Goal: Task Accomplishment & Management: Complete application form

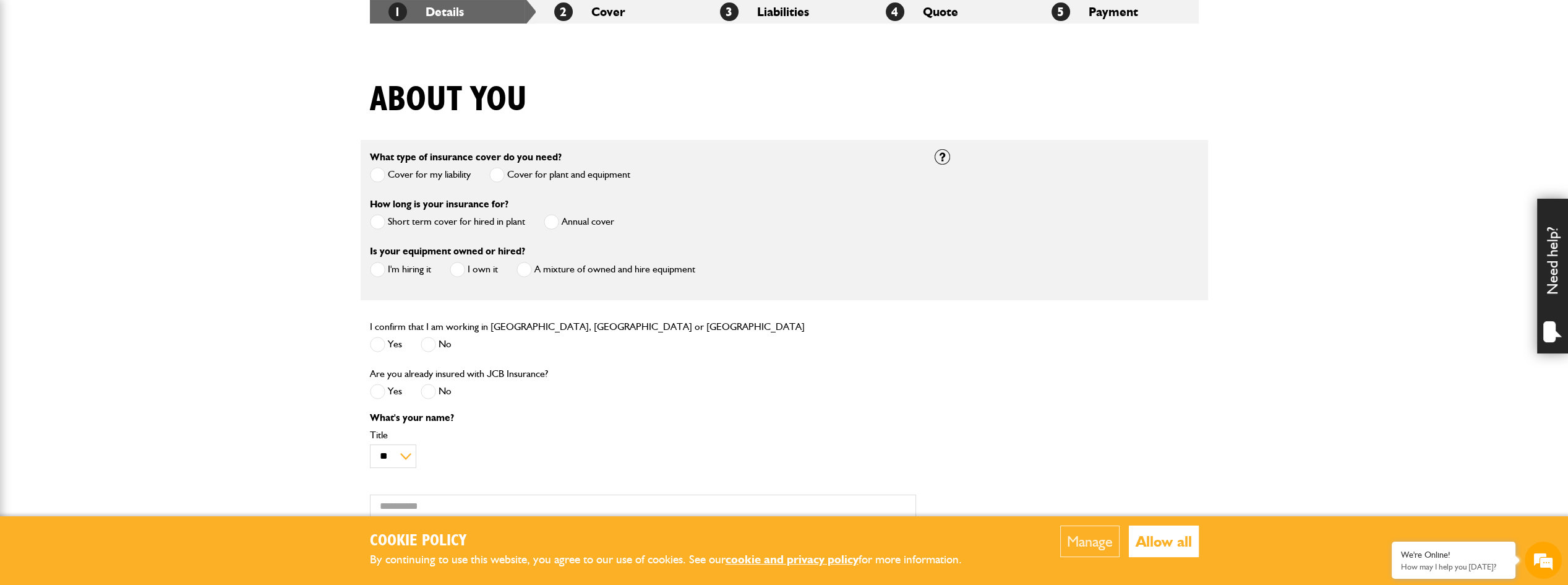
scroll to position [247, 0]
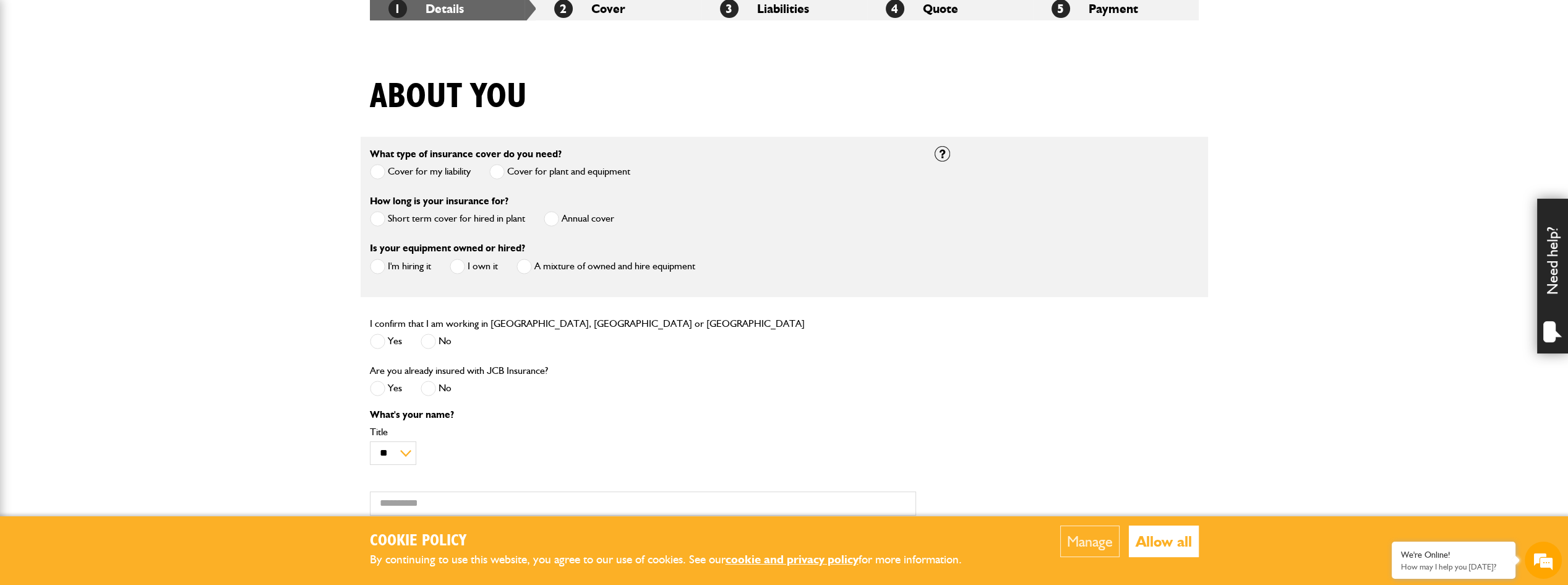
click at [376, 215] on span at bounding box center [378, 219] width 16 height 16
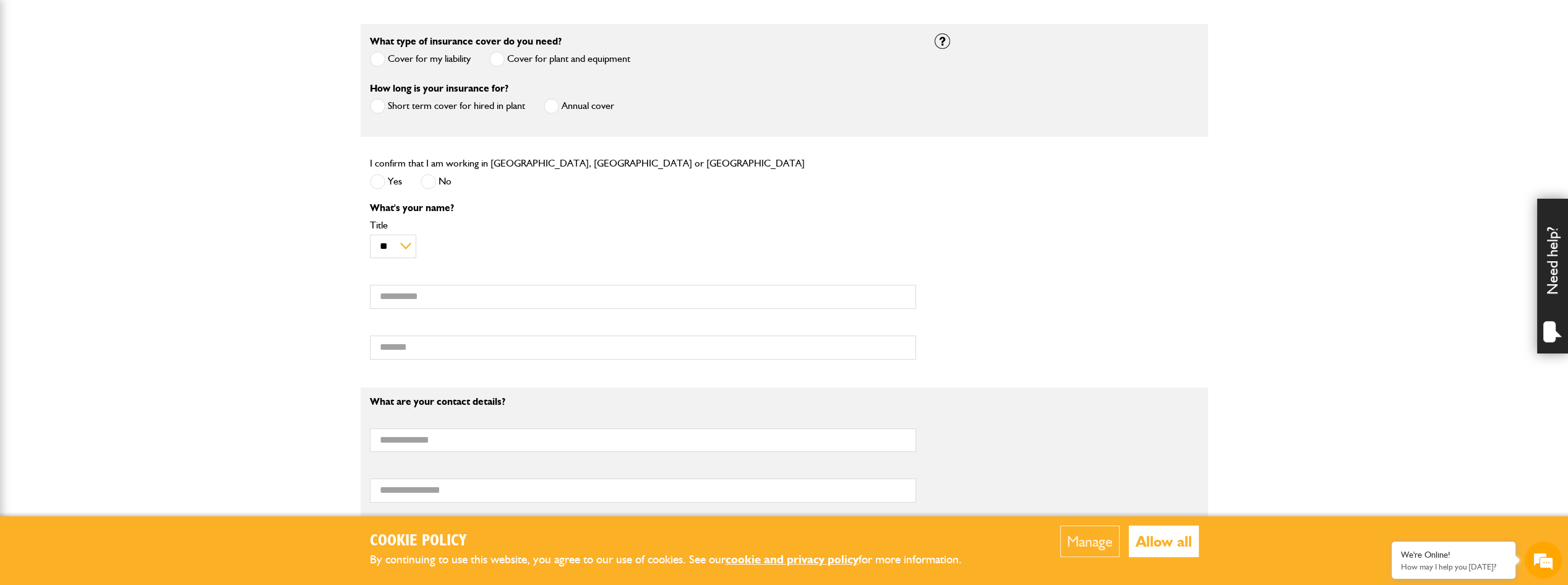
scroll to position [371, 0]
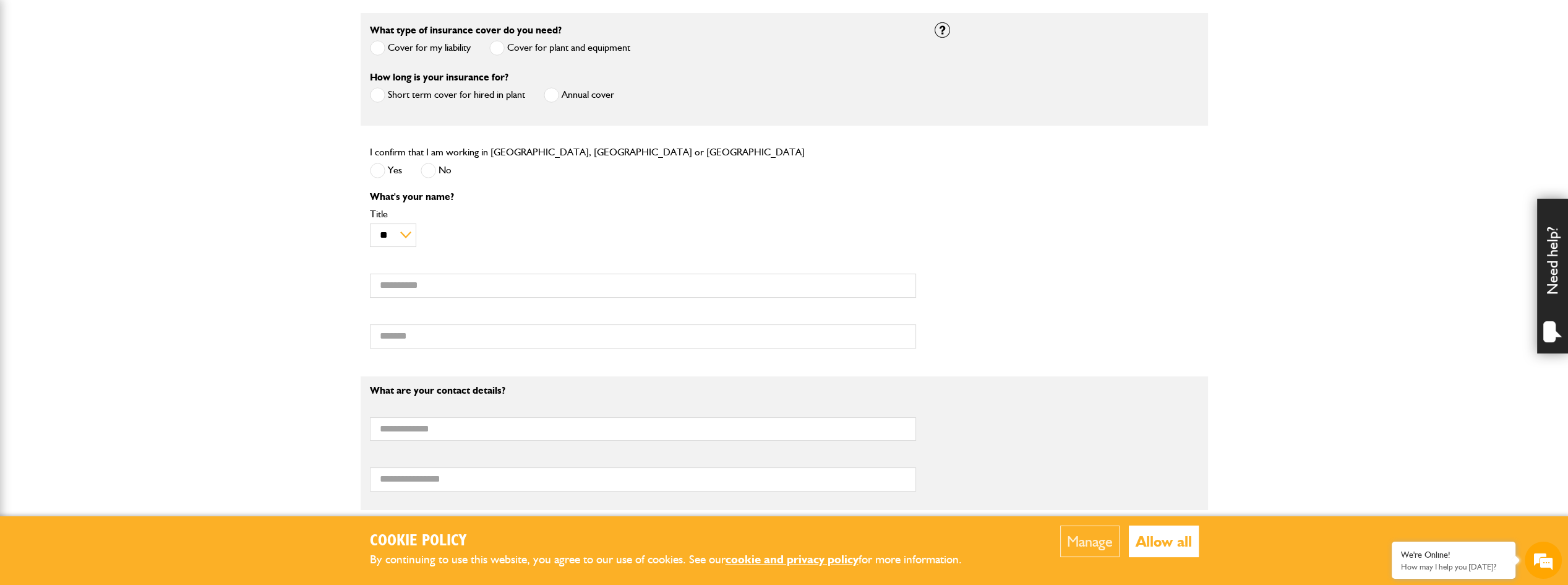
click at [407, 296] on div "What's your name? ** *** **** ** ** ** Title First name Surname" at bounding box center [643, 274] width 565 height 166
click at [408, 285] on input "First name" at bounding box center [643, 286] width 546 height 24
type input "******"
type input "*"
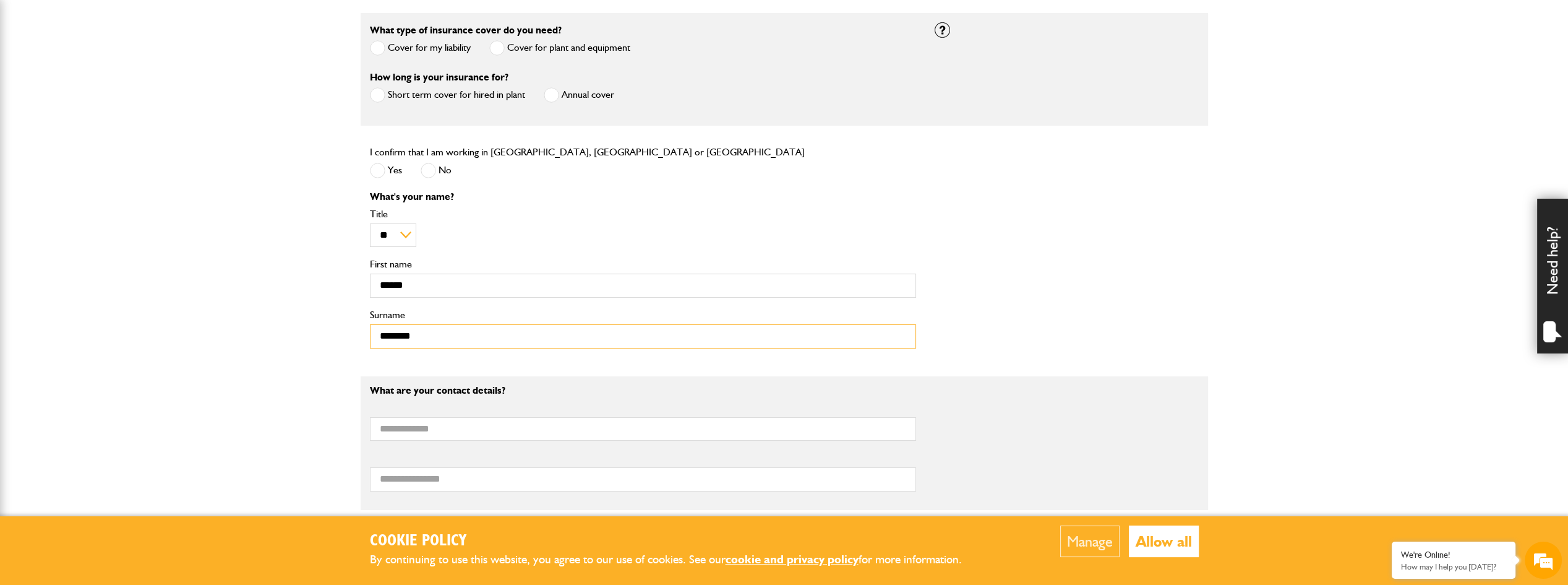
type input "********"
type input "*"
type input "**********"
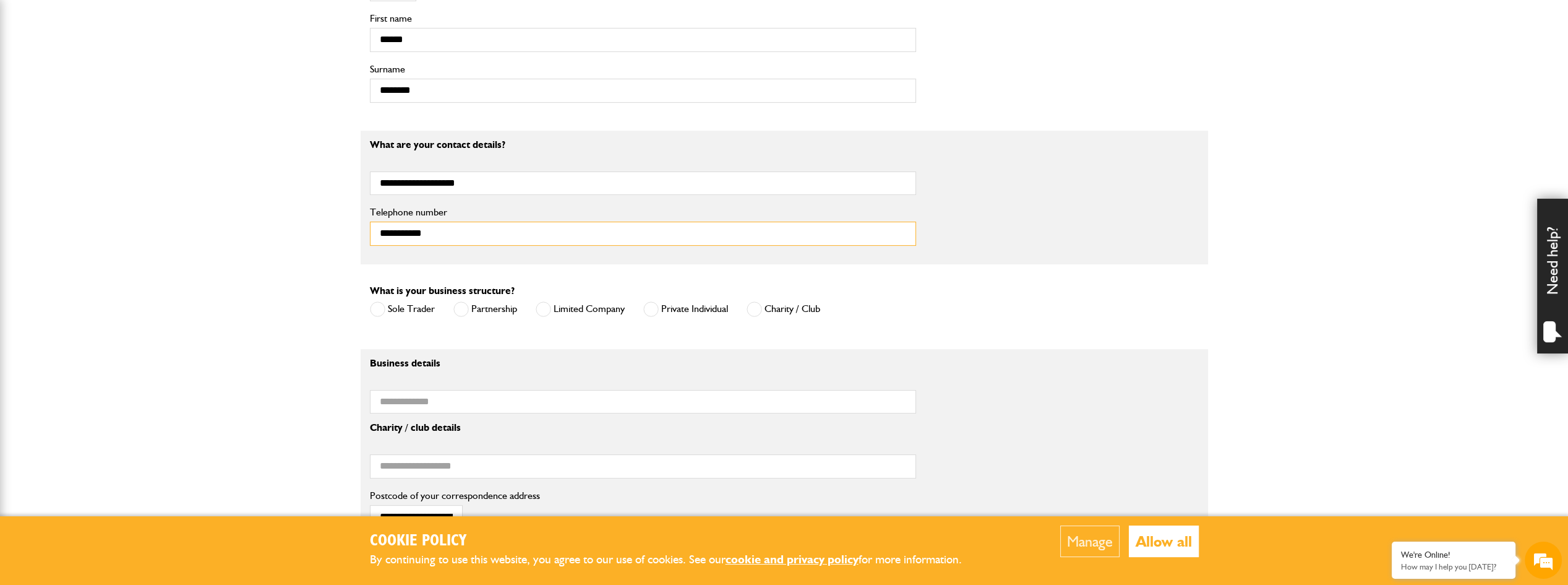
scroll to position [619, 0]
click at [645, 302] on span at bounding box center [651, 307] width 16 height 16
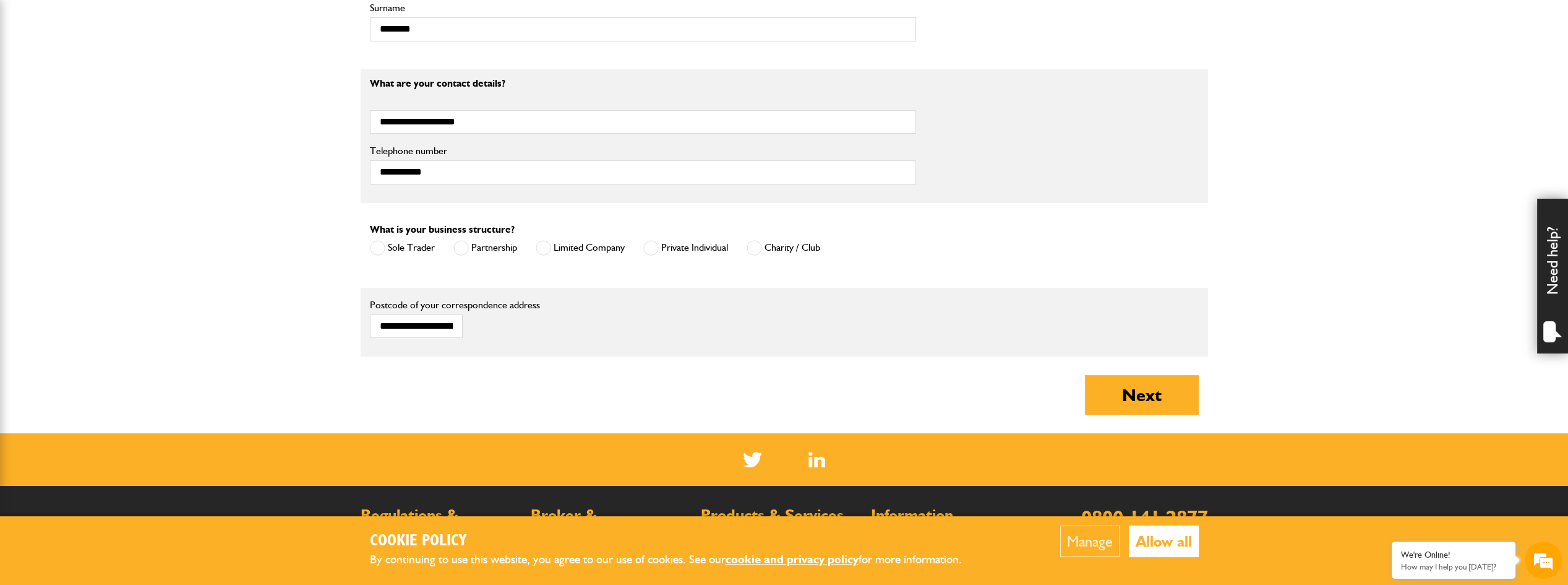
scroll to position [681, 0]
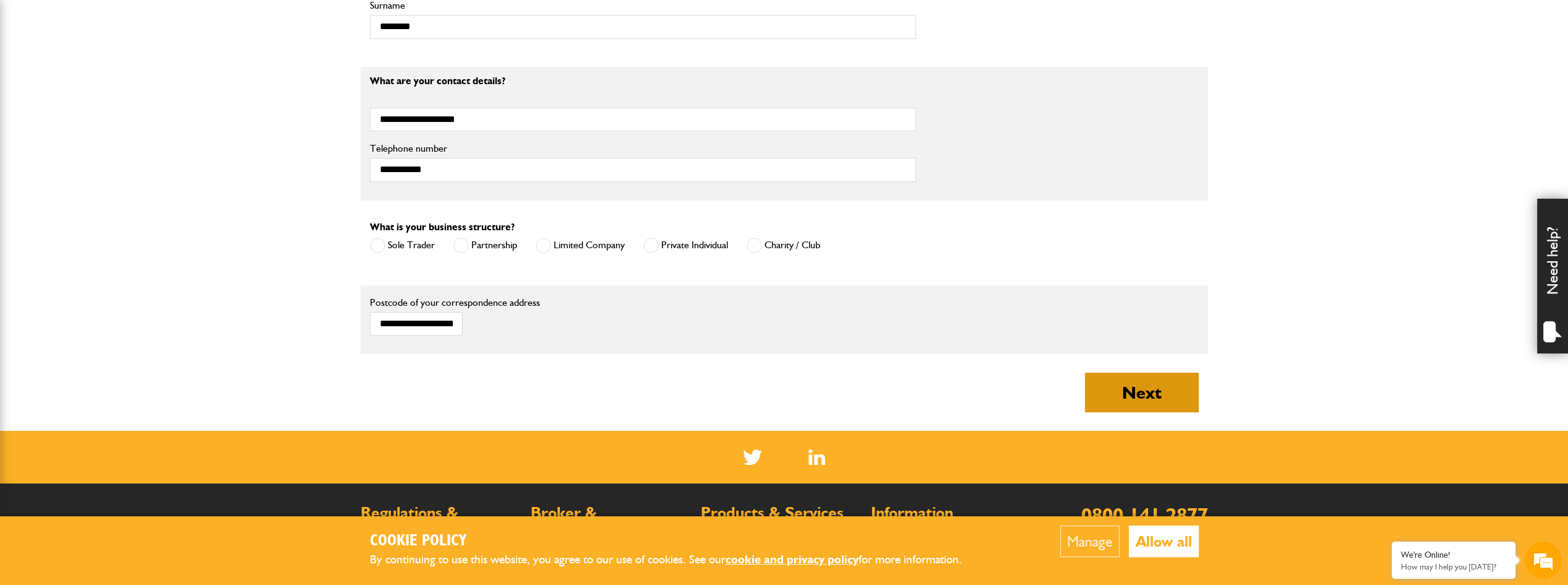
click at [1093, 382] on button "Next" at bounding box center [1142, 392] width 114 height 40
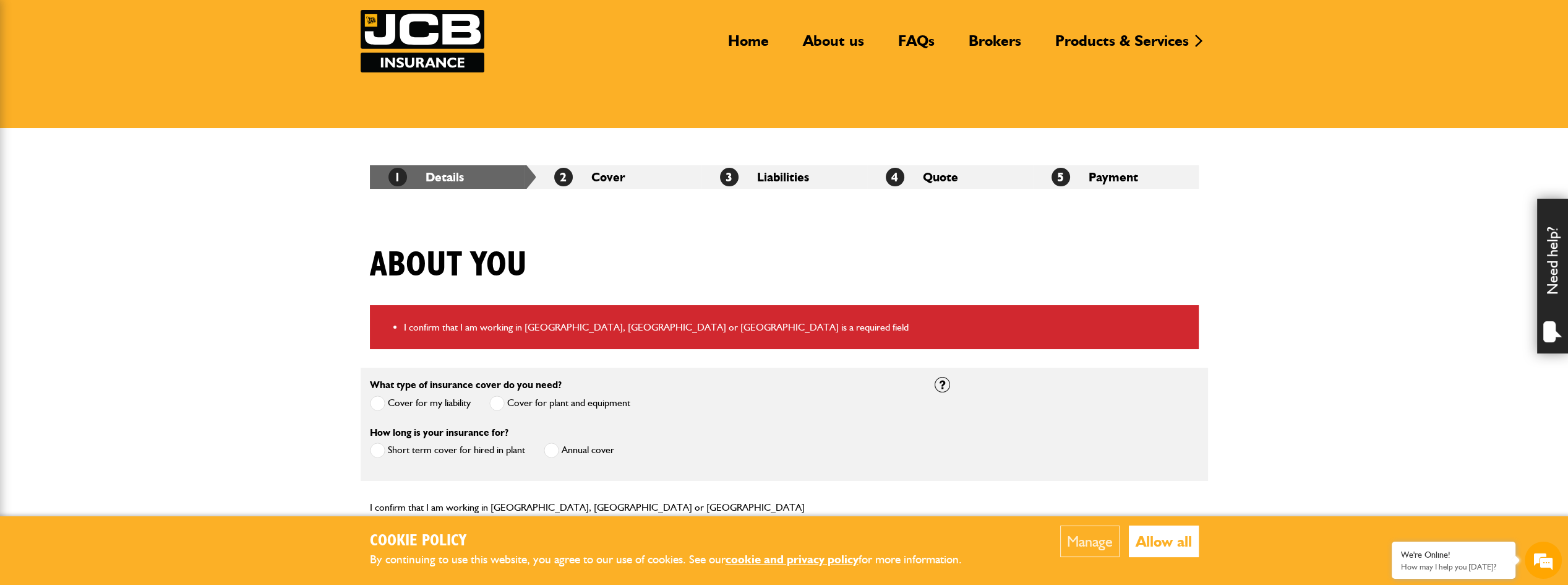
scroll to position [186, 0]
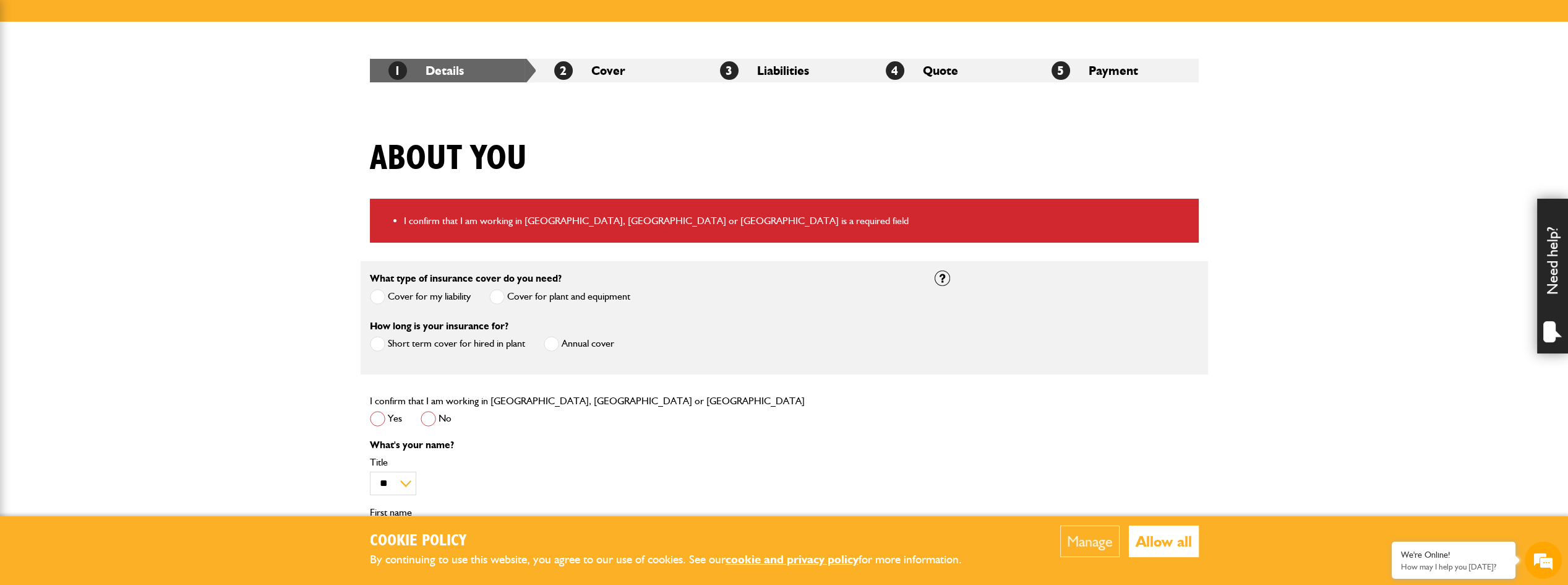
click at [384, 294] on span at bounding box center [378, 297] width 16 height 16
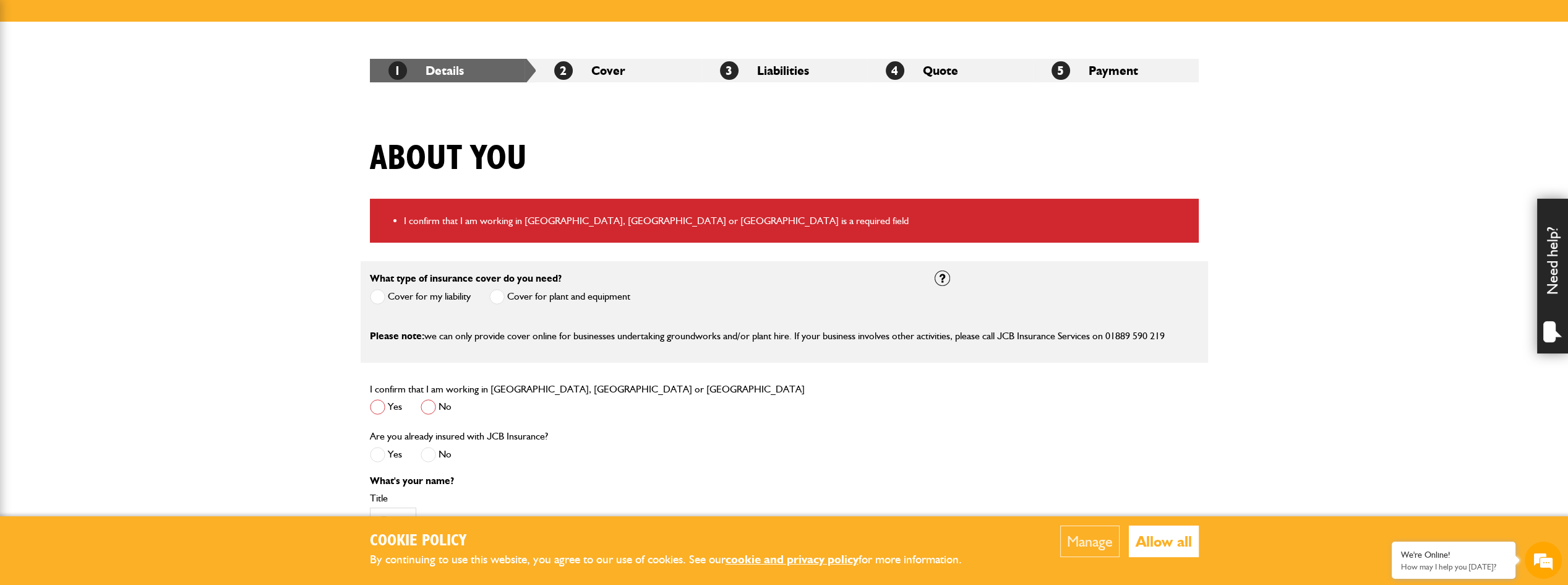
click at [496, 305] on div "Cover for plant and equipment" at bounding box center [560, 298] width 141 height 21
click at [499, 296] on span at bounding box center [497, 297] width 16 height 16
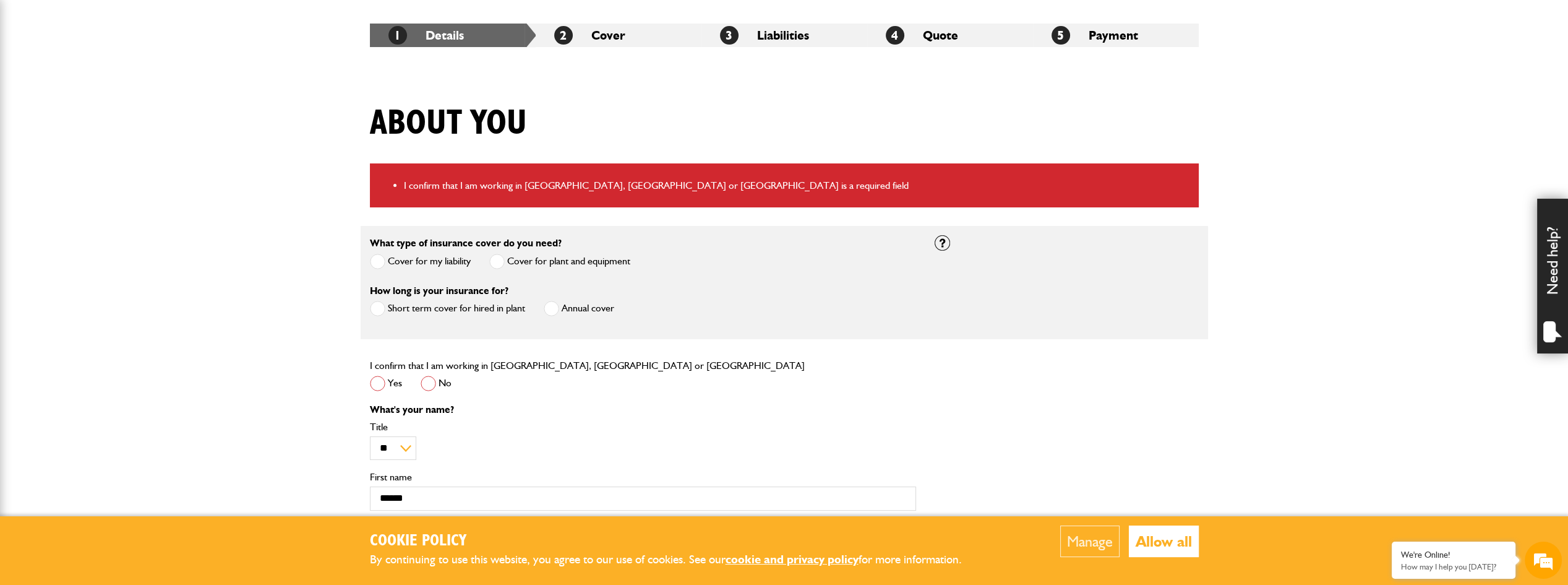
scroll to position [247, 0]
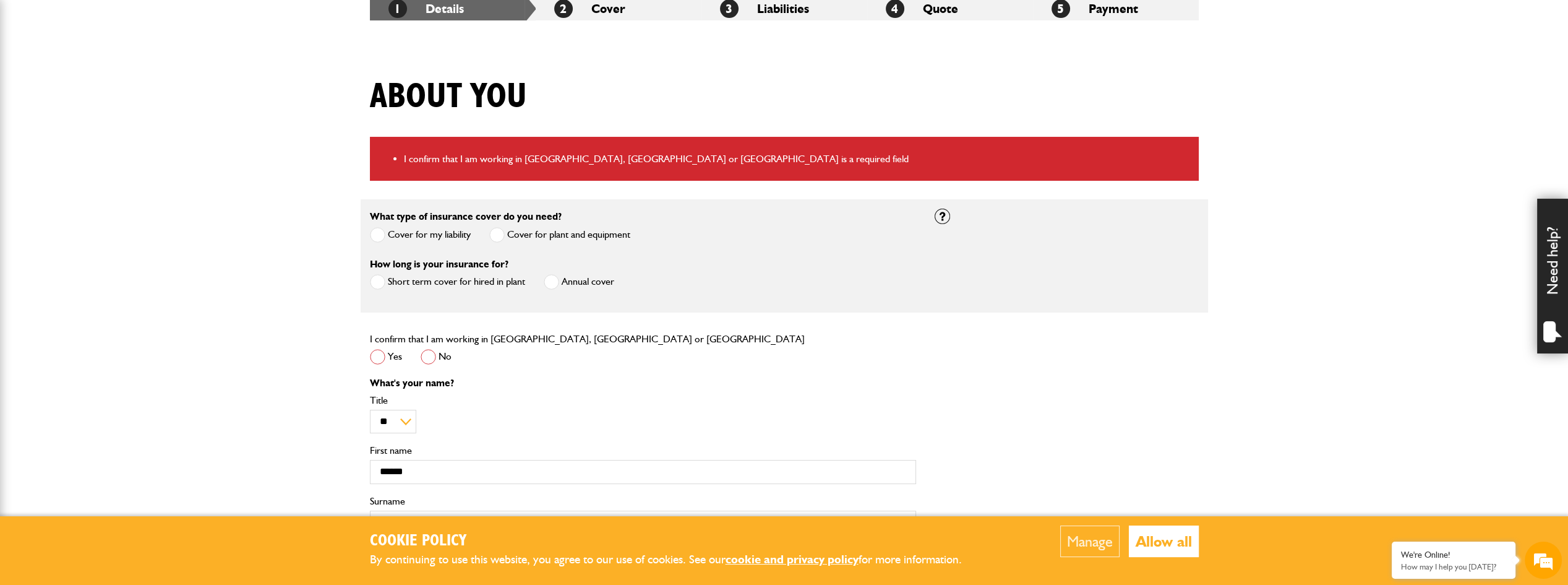
click at [372, 353] on span at bounding box center [378, 357] width 16 height 16
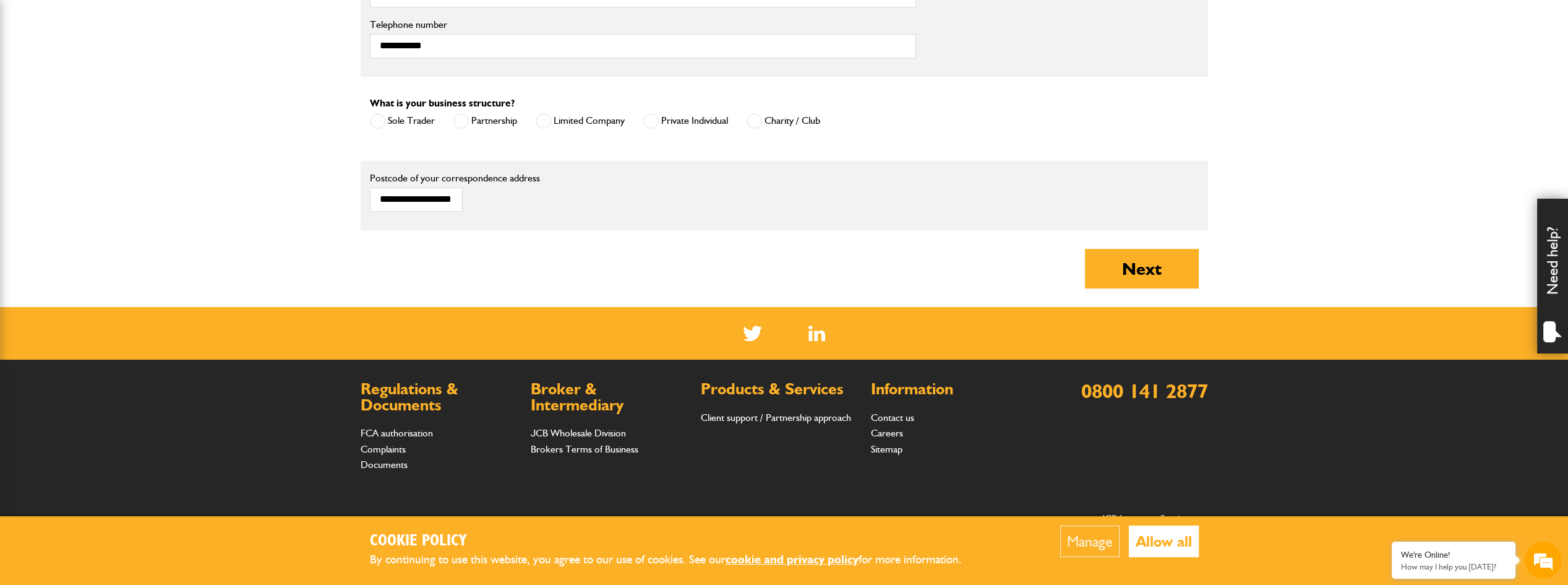
scroll to position [866, 0]
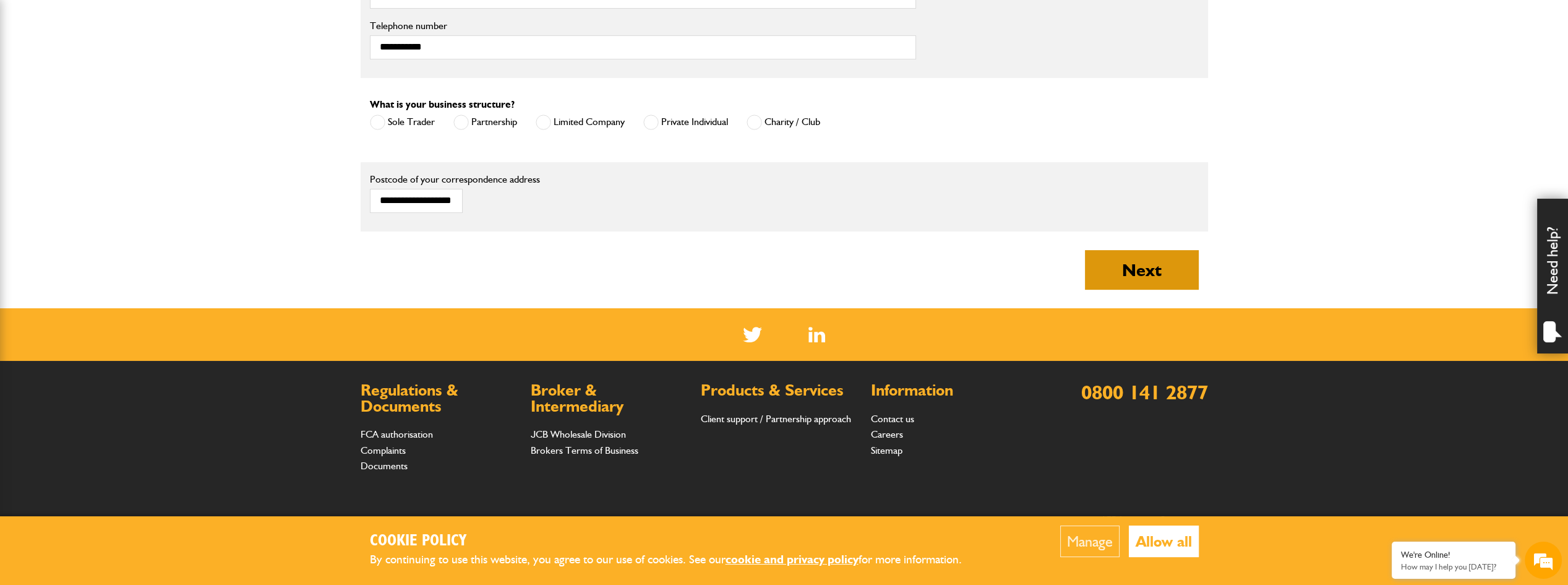
click at [1129, 263] on button "Next" at bounding box center [1142, 270] width 114 height 40
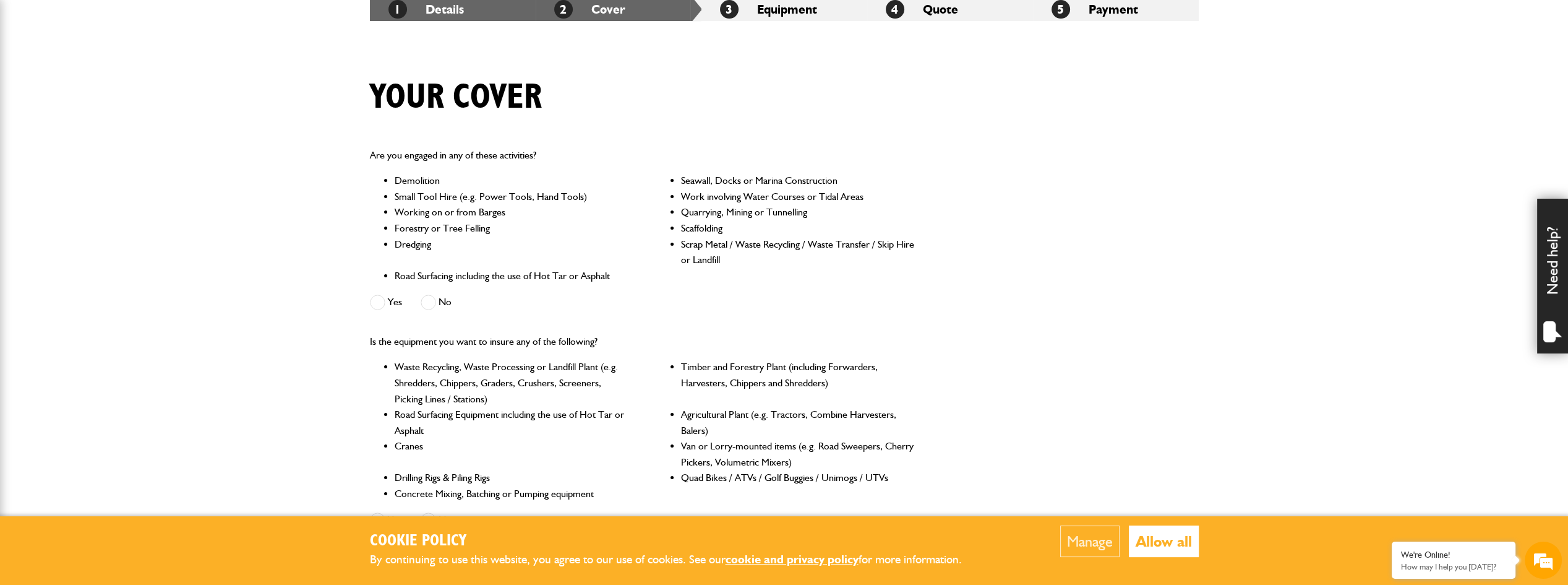
scroll to position [247, 0]
click at [435, 304] on span at bounding box center [428, 302] width 16 height 16
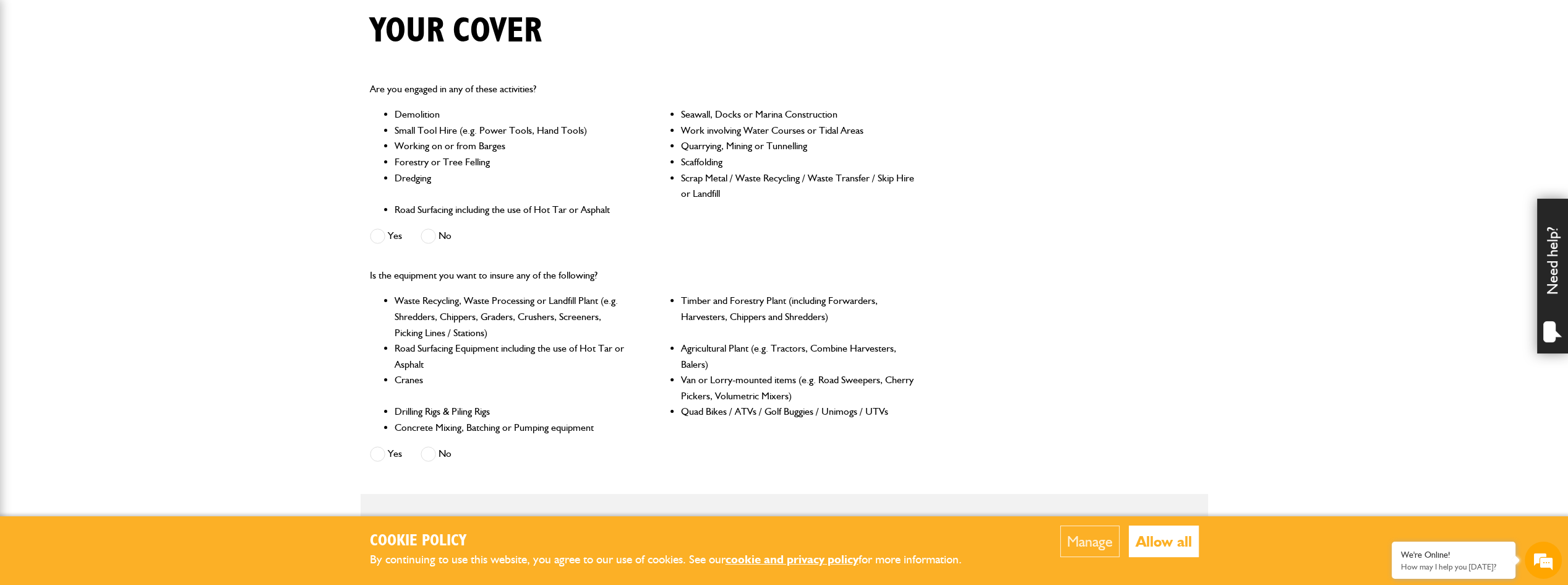
scroll to position [371, 0]
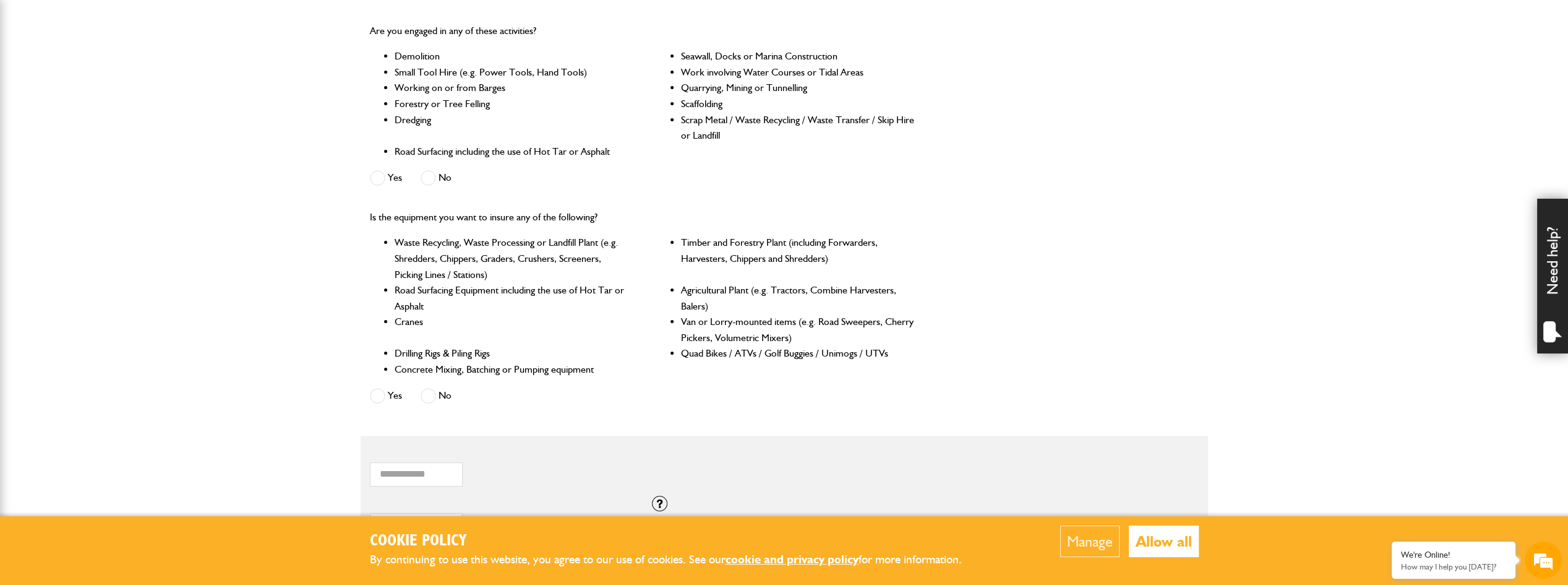
click at [429, 397] on span at bounding box center [428, 396] width 16 height 16
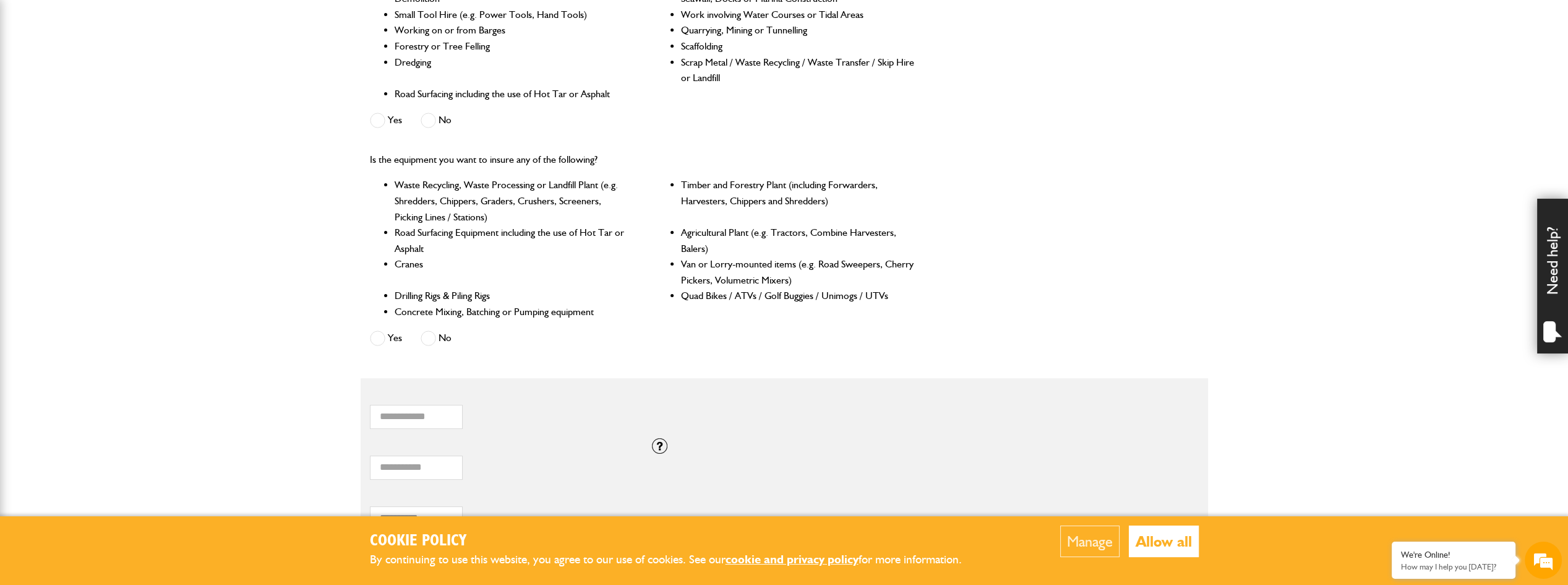
scroll to position [495, 0]
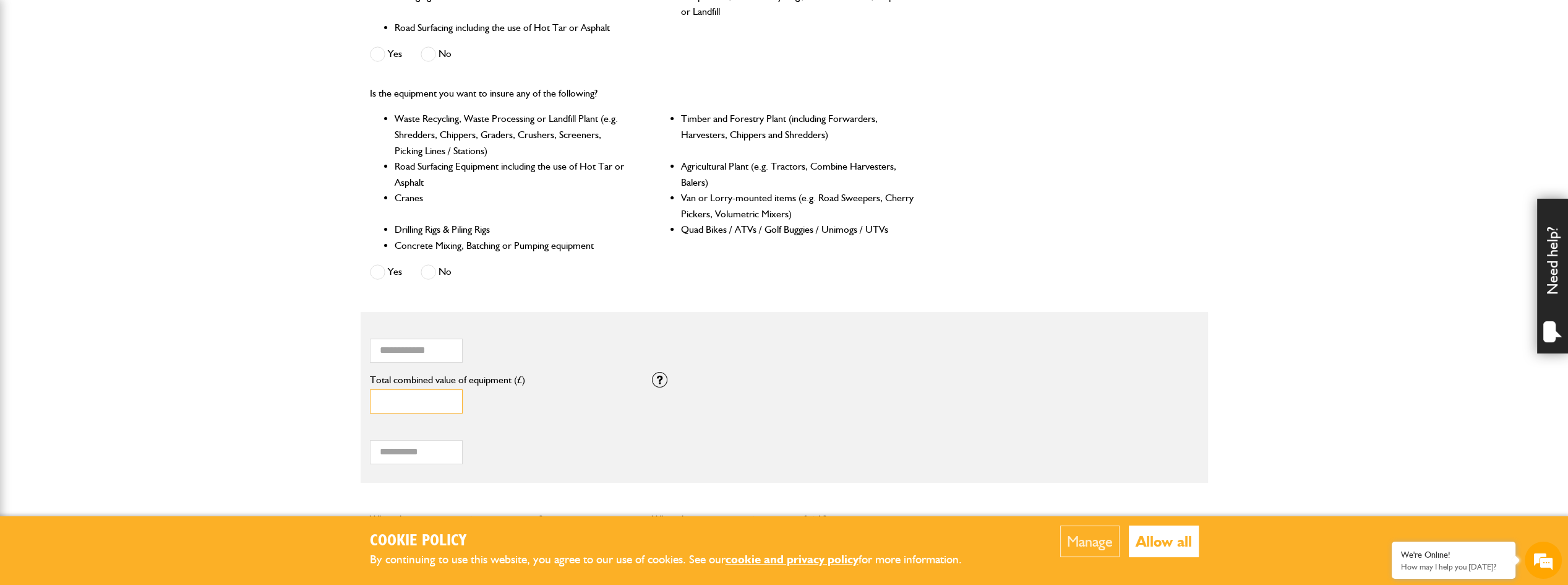
click at [429, 397] on input "*" at bounding box center [416, 402] width 93 height 24
type input "*****"
click at [393, 452] on input "Total hiring fees" at bounding box center [416, 452] width 93 height 24
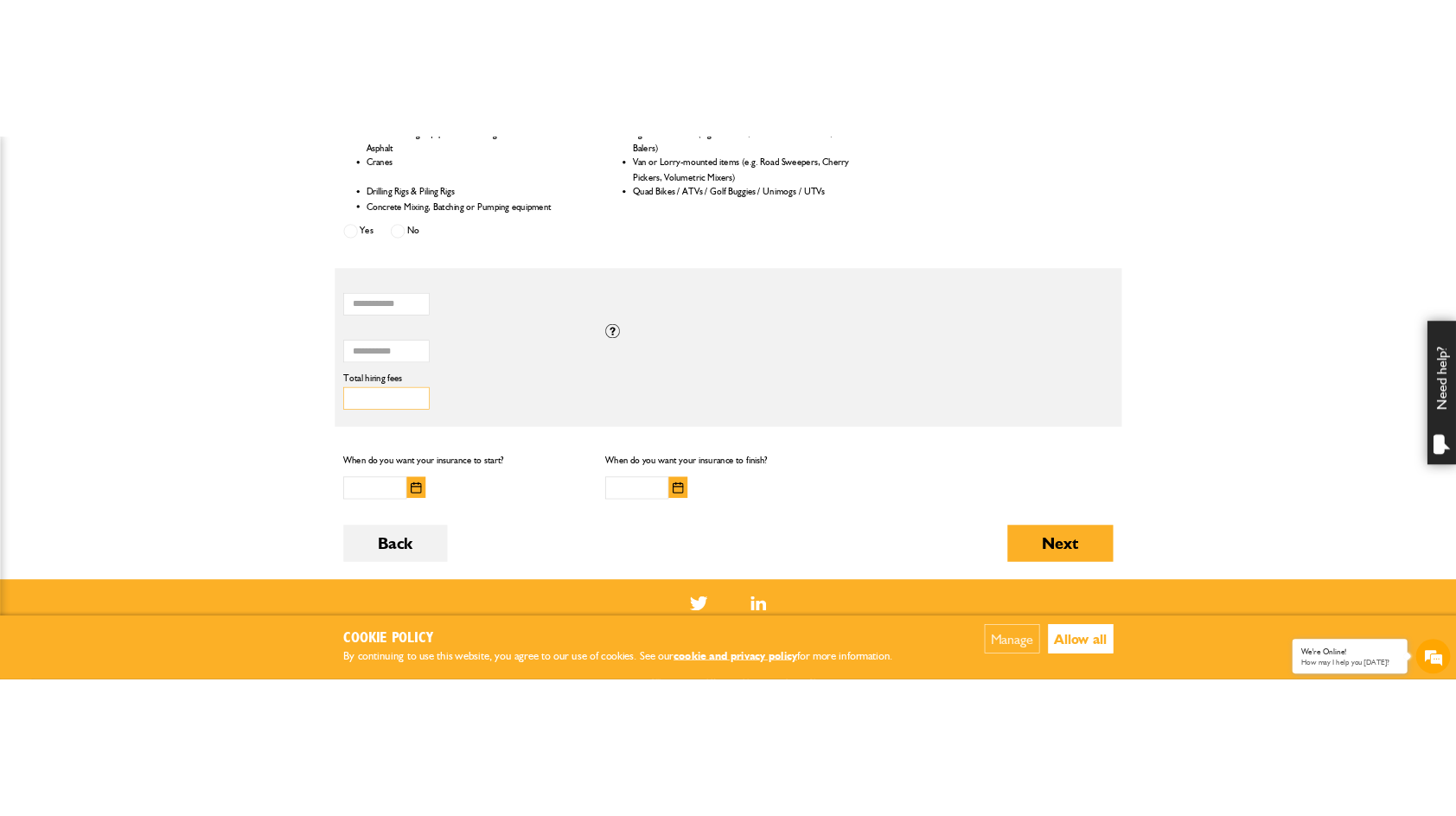
scroll to position [951, 0]
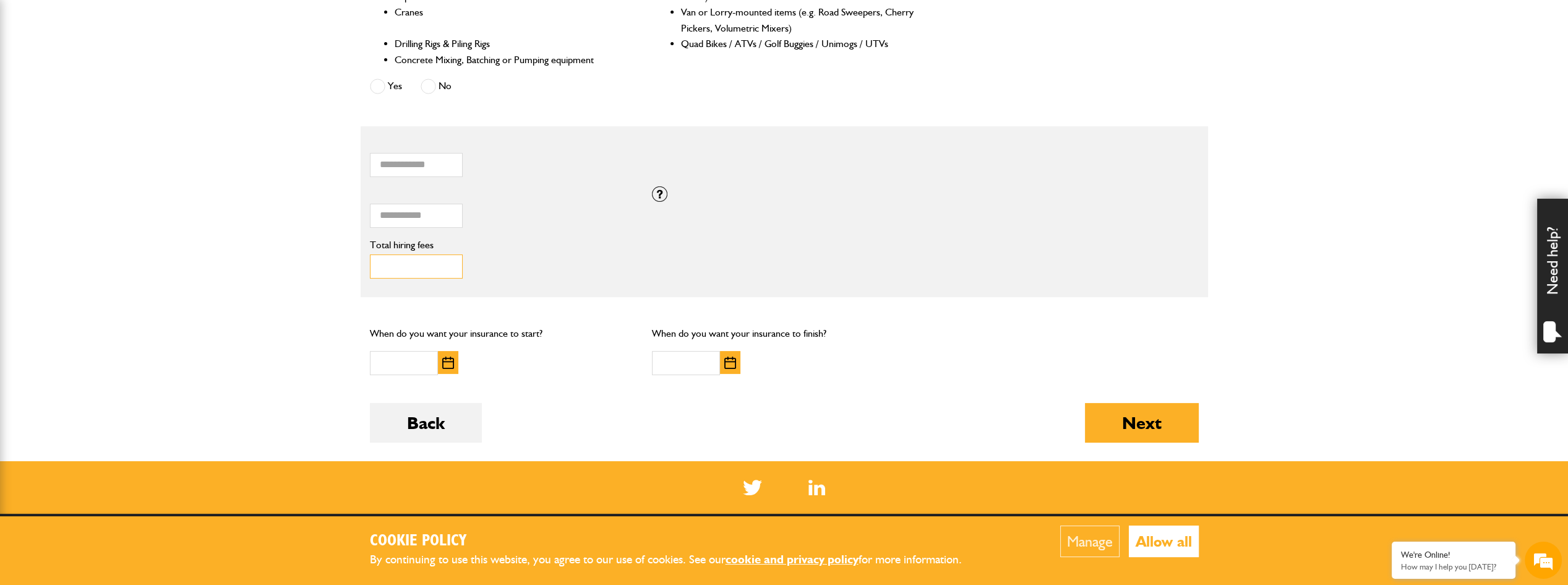
type input "***"
click at [393, 357] on input "text" at bounding box center [404, 363] width 68 height 24
